Goal: Task Accomplishment & Management: Manage account settings

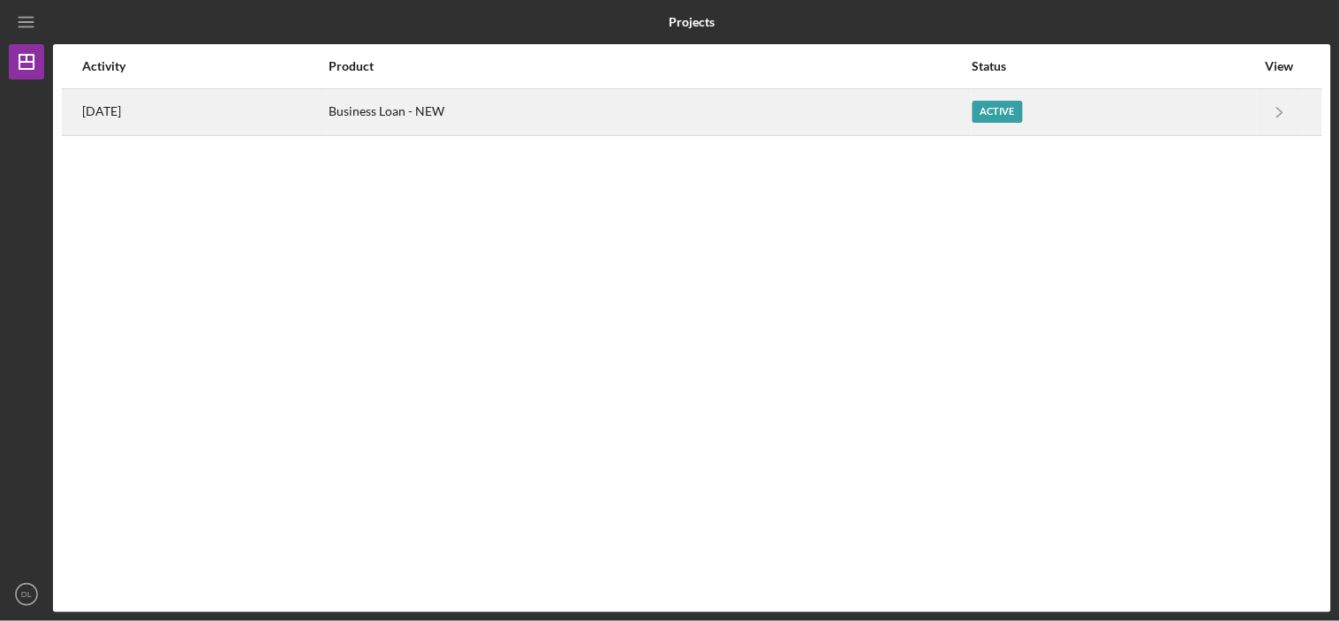
click at [178, 110] on div "[DATE]" at bounding box center [204, 112] width 245 height 44
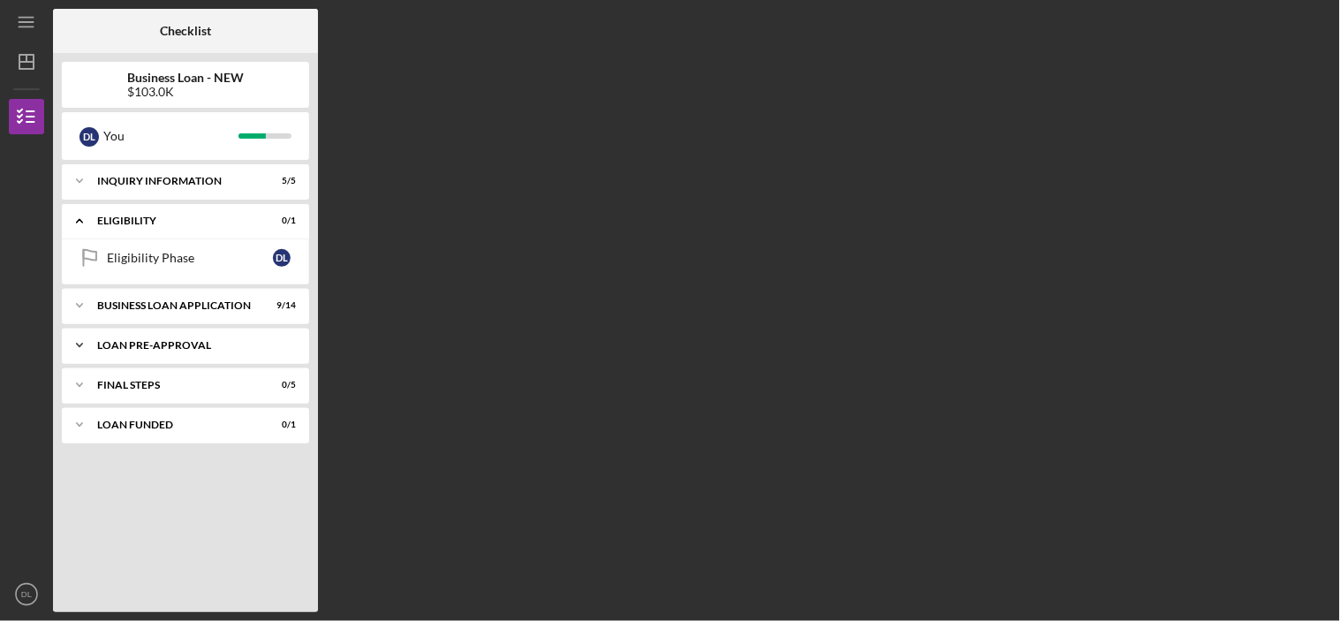
click at [201, 337] on div "Icon/Expander LOAN PRE-APPROVAL 0 / 1" at bounding box center [185, 345] width 247 height 35
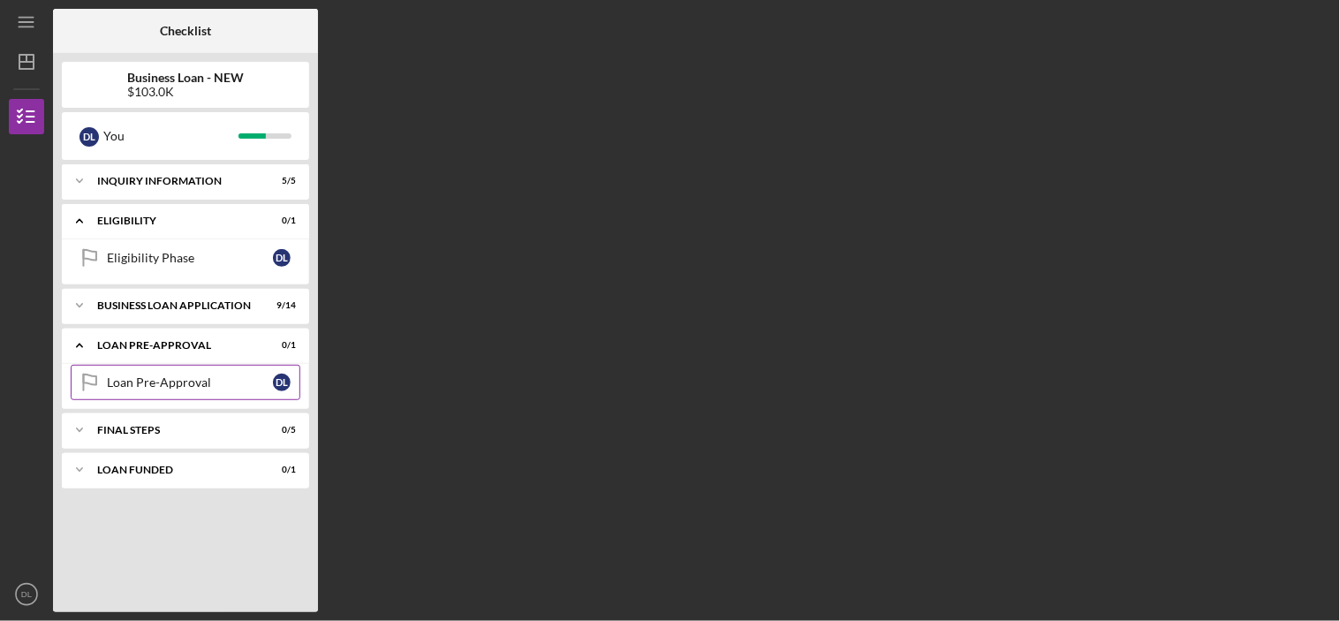
click at [191, 376] on div "Loan Pre-Approval" at bounding box center [190, 382] width 166 height 14
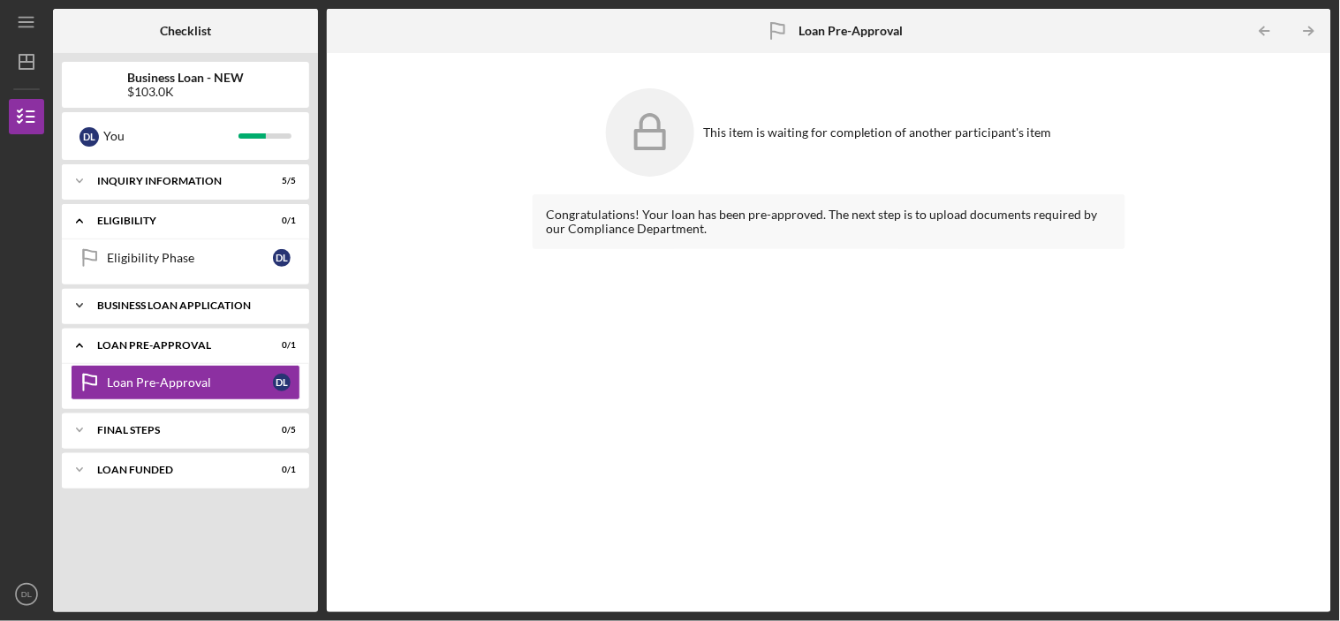
click at [165, 297] on div "Icon/Expander BUSINESS LOAN APPLICATION 9 / 14" at bounding box center [185, 305] width 247 height 35
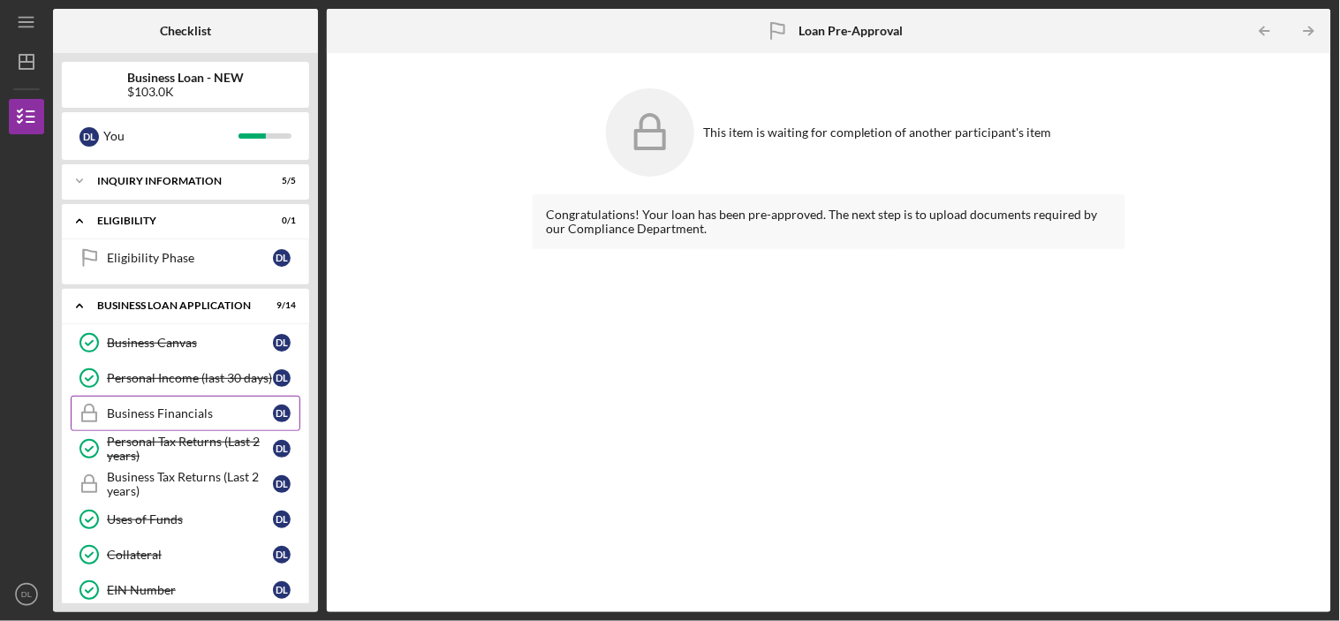
click at [145, 408] on div "Business Financials" at bounding box center [190, 413] width 166 height 14
